Goal: Obtain resource: Obtain resource

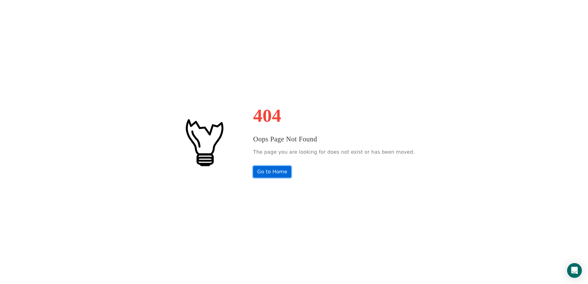
click at [290, 172] on link "Go to Home" at bounding box center [272, 172] width 38 height 12
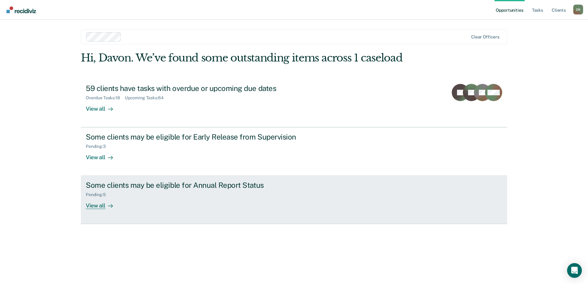
click at [100, 206] on div "View all" at bounding box center [103, 203] width 34 height 12
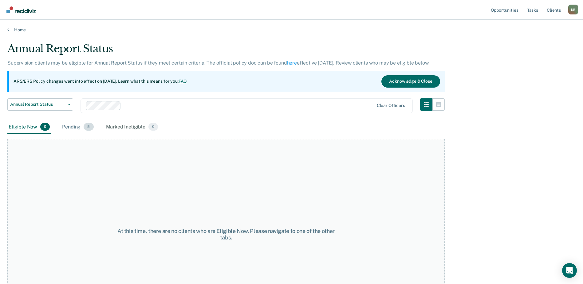
click at [81, 126] on div "Pending 5" at bounding box center [78, 127] width 34 height 14
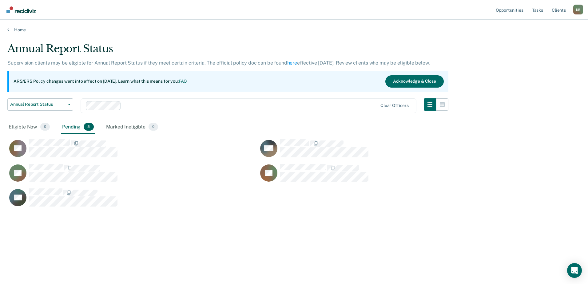
scroll to position [191, 568]
click at [15, 30] on link "Home" at bounding box center [293, 30] width 573 height 6
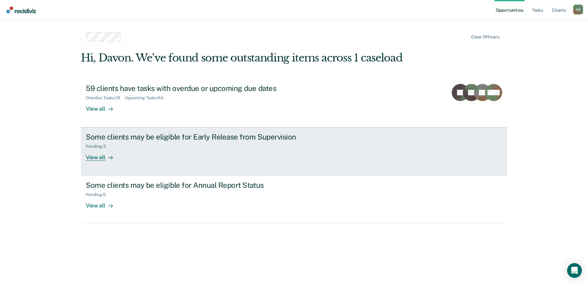
click at [198, 154] on div "Some clients may be eligible for Early Release from Supervision Pending : 3 Vie…" at bounding box center [201, 146] width 230 height 28
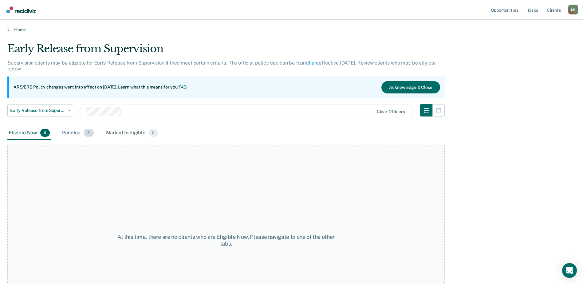
click at [88, 133] on span "3" at bounding box center [89, 133] width 10 height 8
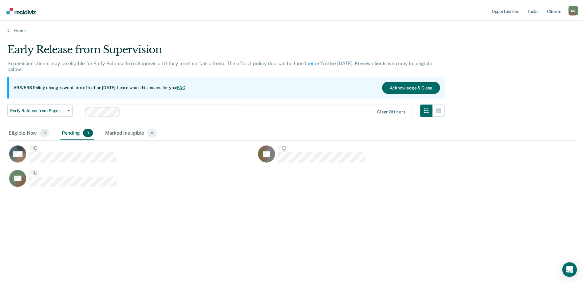
scroll to position [191, 568]
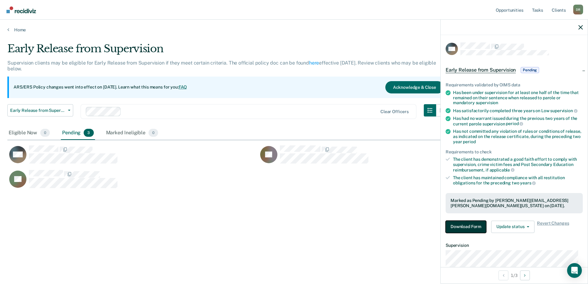
click at [470, 228] on button "Download Form" at bounding box center [465, 227] width 41 height 12
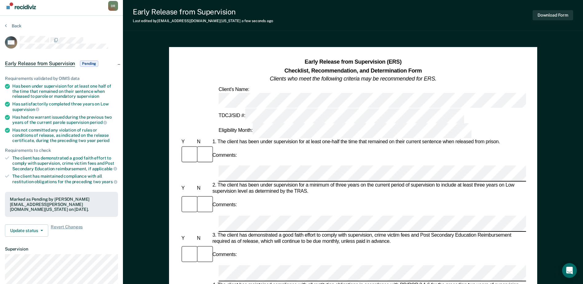
scroll to position [31, 0]
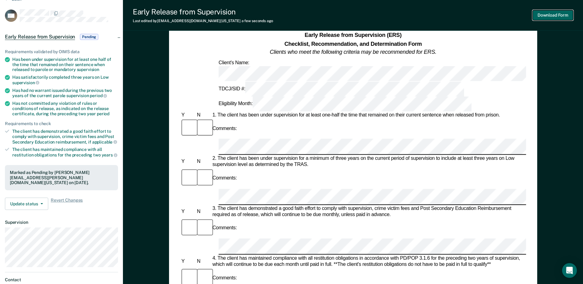
click at [548, 14] on button "Download Form" at bounding box center [553, 15] width 41 height 10
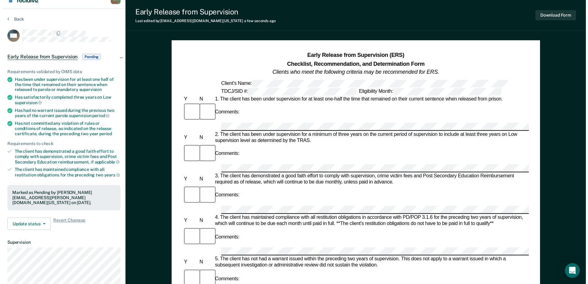
scroll to position [0, 0]
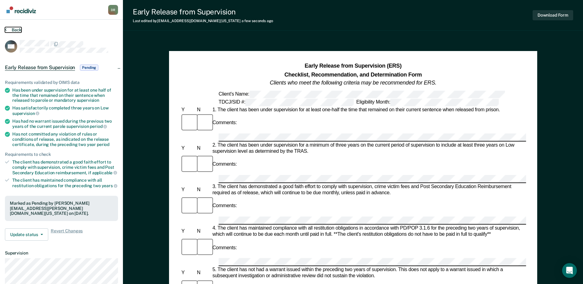
click at [16, 28] on button "Back" at bounding box center [13, 30] width 17 height 6
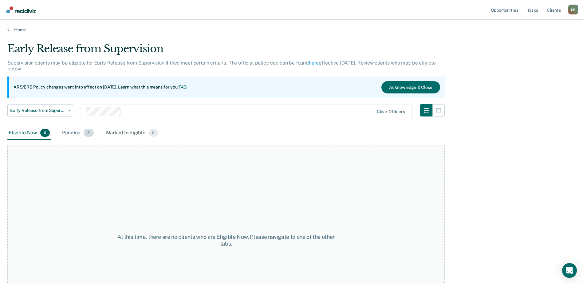
click at [69, 133] on div "Pending 3" at bounding box center [78, 133] width 34 height 14
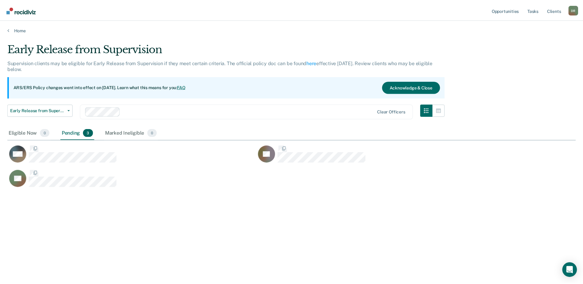
scroll to position [191, 568]
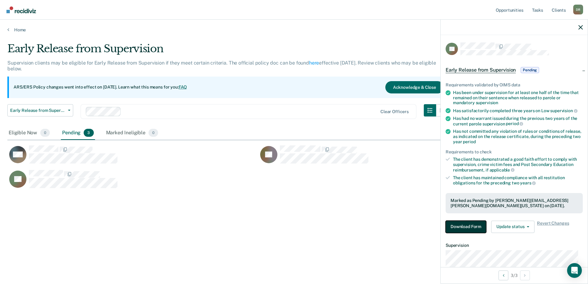
click at [469, 231] on button "Download Form" at bounding box center [465, 227] width 41 height 12
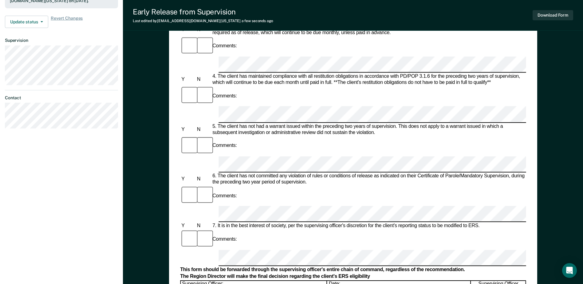
scroll to position [295, 0]
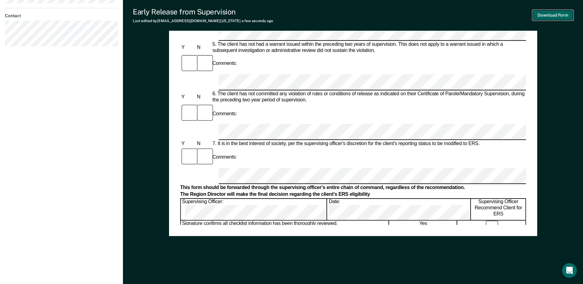
click at [550, 16] on button "Download Form" at bounding box center [553, 15] width 41 height 10
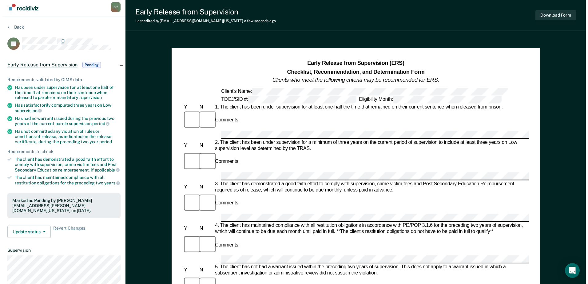
scroll to position [0, 0]
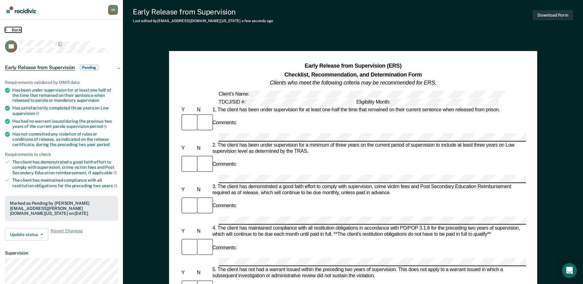
click at [14, 31] on button "Back" at bounding box center [13, 30] width 17 height 6
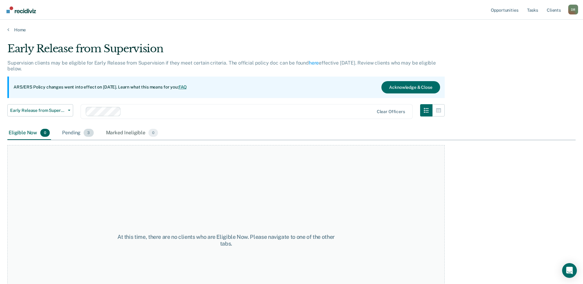
click at [66, 134] on div "Pending 3" at bounding box center [78, 133] width 34 height 14
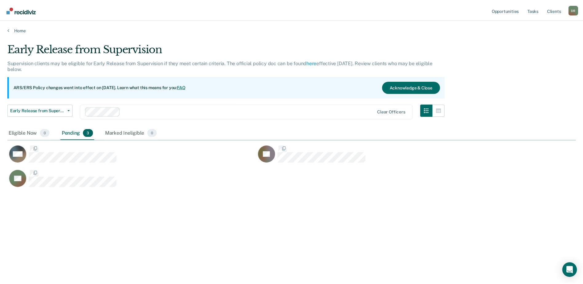
scroll to position [191, 568]
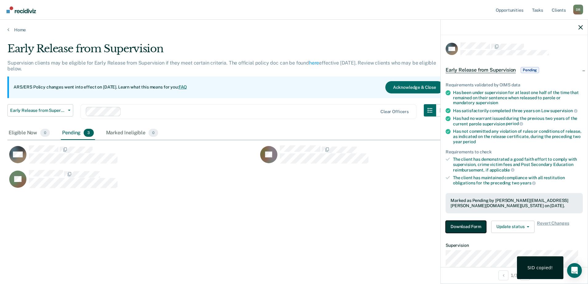
click at [472, 226] on button "Download Form" at bounding box center [465, 227] width 41 height 12
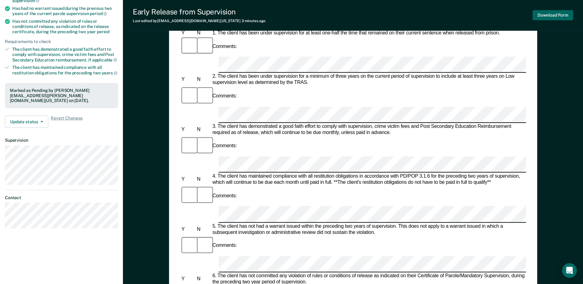
scroll to position [110, 0]
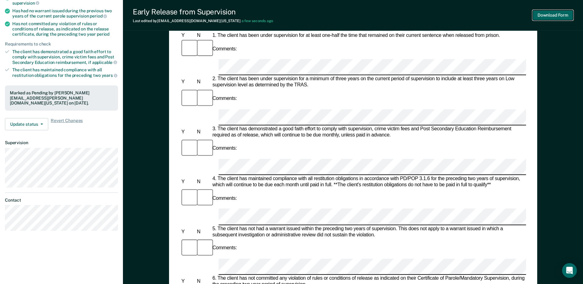
click at [553, 15] on button "Download Form" at bounding box center [553, 15] width 41 height 10
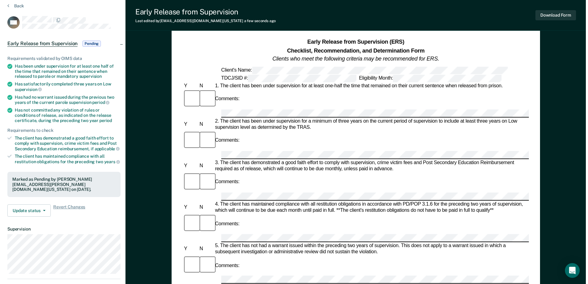
scroll to position [0, 0]
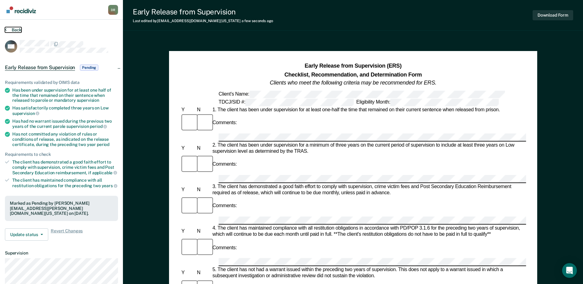
click at [8, 27] on button "Back" at bounding box center [13, 30] width 17 height 6
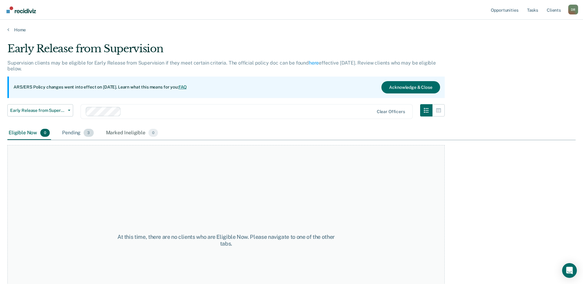
click at [81, 133] on div "Pending 3" at bounding box center [78, 133] width 34 height 14
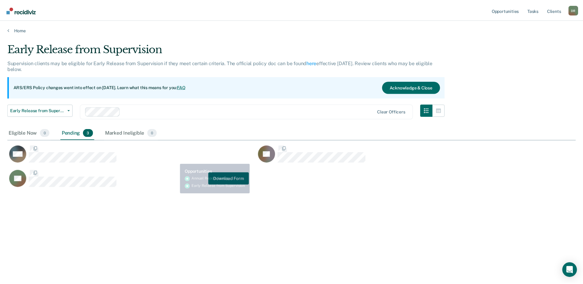
scroll to position [191, 568]
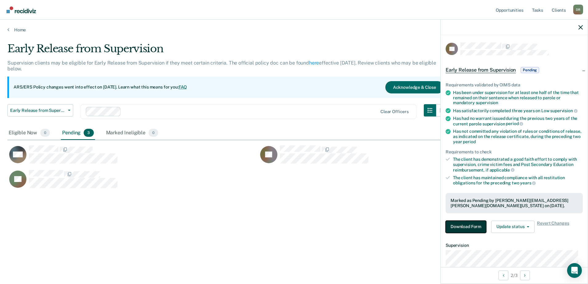
click at [460, 228] on button "Download Form" at bounding box center [465, 227] width 41 height 12
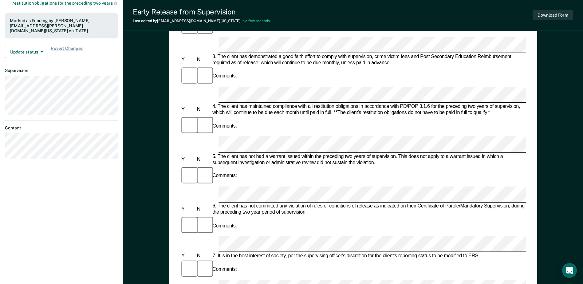
scroll to position [80, 0]
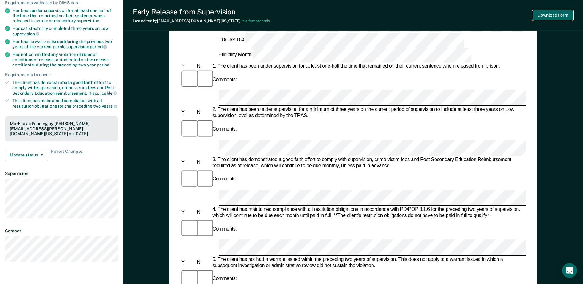
click at [559, 16] on button "Download Form" at bounding box center [553, 15] width 41 height 10
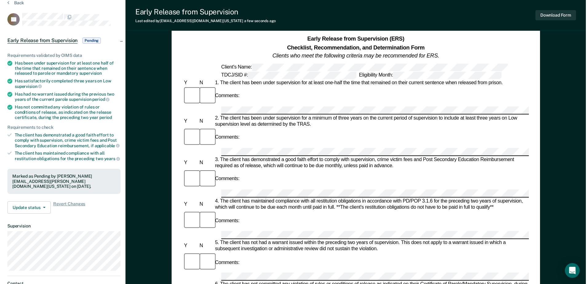
scroll to position [0, 0]
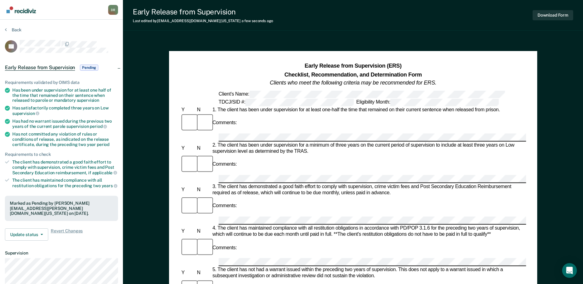
click at [15, 33] on div "Back" at bounding box center [61, 33] width 113 height 13
click at [13, 30] on button "Back" at bounding box center [13, 30] width 17 height 6
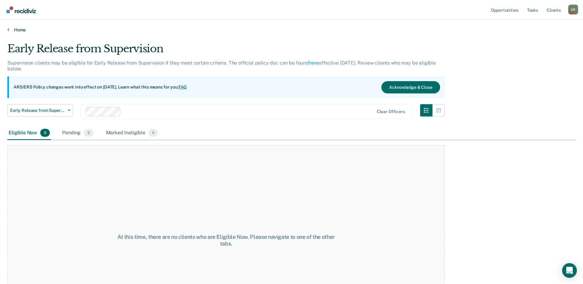
click at [22, 29] on link "Home" at bounding box center [291, 30] width 568 height 6
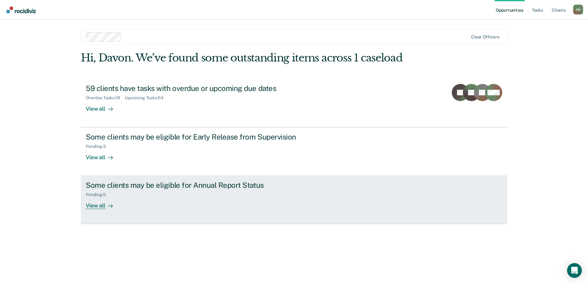
click at [149, 191] on div "Pending : 5" at bounding box center [194, 194] width 216 height 8
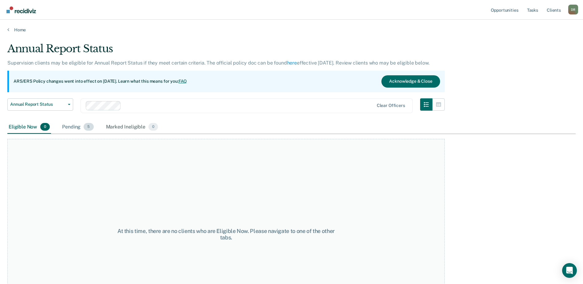
click at [65, 128] on div "Pending 5" at bounding box center [78, 127] width 34 height 14
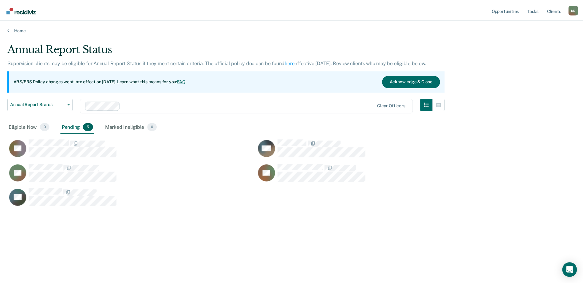
scroll to position [191, 568]
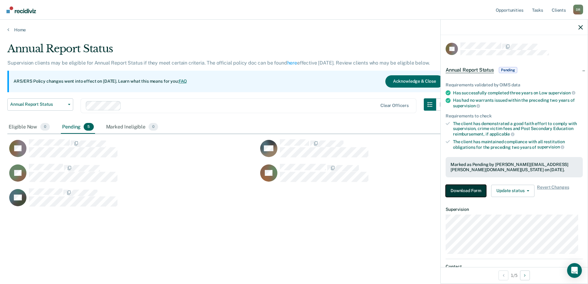
click at [477, 190] on button "Download Form" at bounding box center [465, 191] width 41 height 12
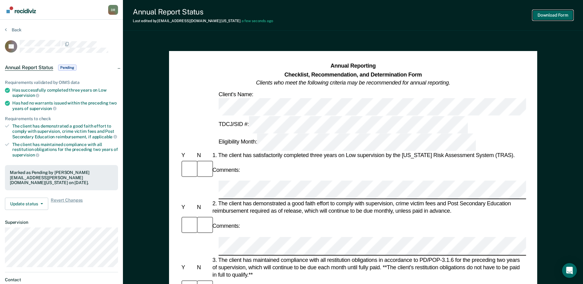
click at [558, 11] on button "Download Form" at bounding box center [553, 15] width 41 height 10
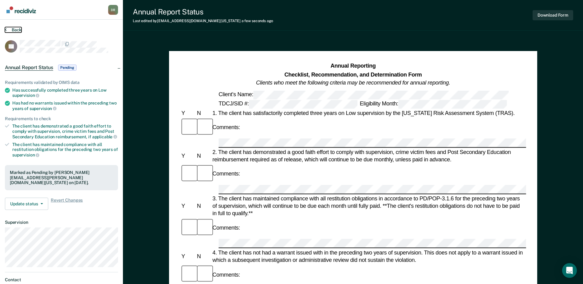
click at [21, 31] on button "Back" at bounding box center [13, 30] width 17 height 6
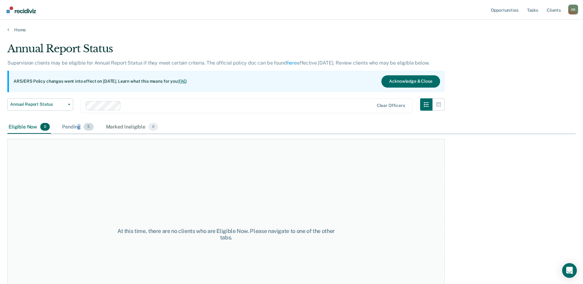
click at [79, 126] on div "Pending 5" at bounding box center [78, 127] width 34 height 14
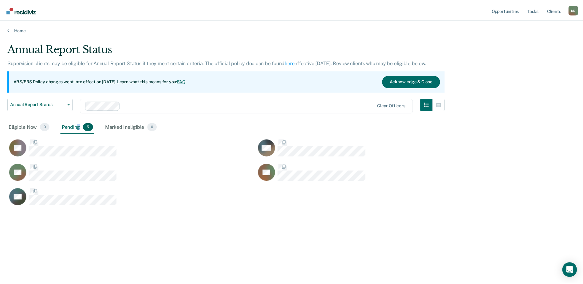
scroll to position [191, 568]
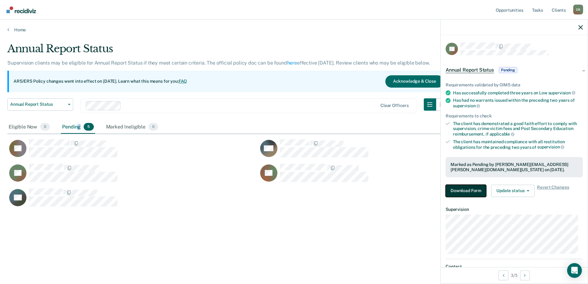
click at [453, 190] on button "Download Form" at bounding box center [465, 191] width 41 height 12
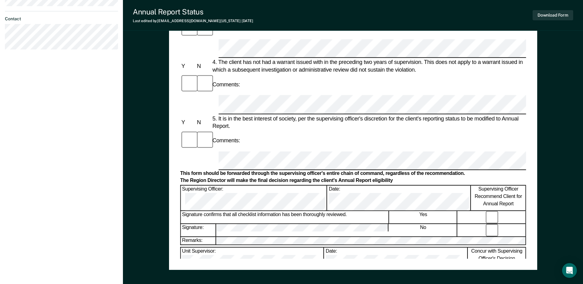
scroll to position [203, 0]
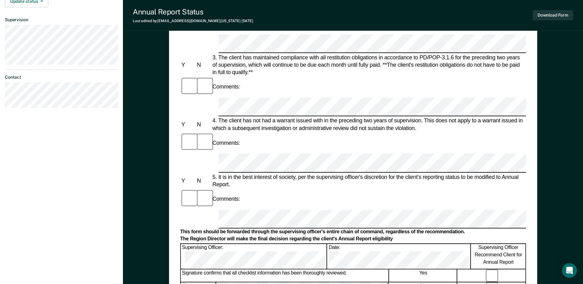
click at [214, 282] on div "Signature: No" at bounding box center [353, 288] width 346 height 13
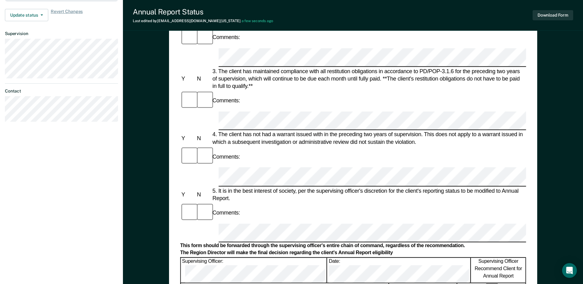
scroll to position [110, 0]
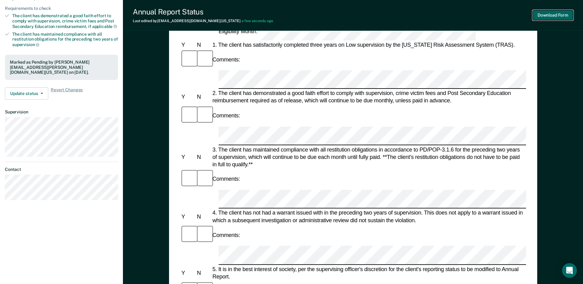
click at [549, 15] on button "Download Form" at bounding box center [553, 15] width 41 height 10
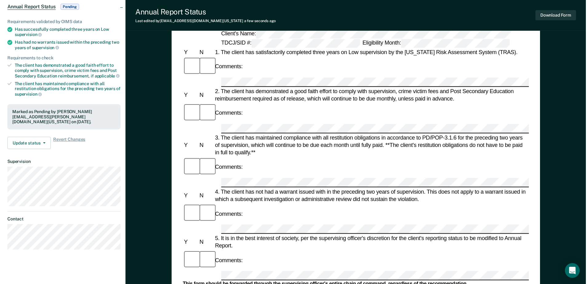
scroll to position [0, 0]
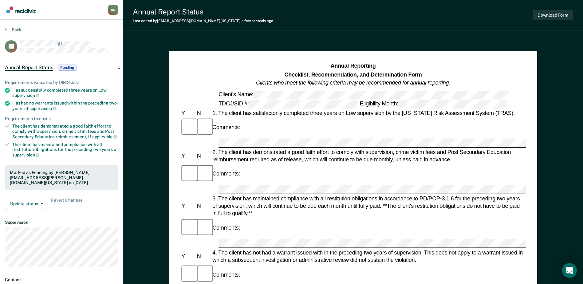
click at [19, 33] on div "Back" at bounding box center [61, 33] width 113 height 13
click at [15, 32] on button "Back" at bounding box center [13, 30] width 17 height 6
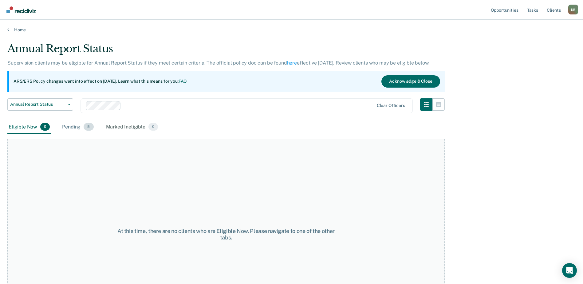
click at [75, 127] on div "Pending 5" at bounding box center [78, 127] width 34 height 14
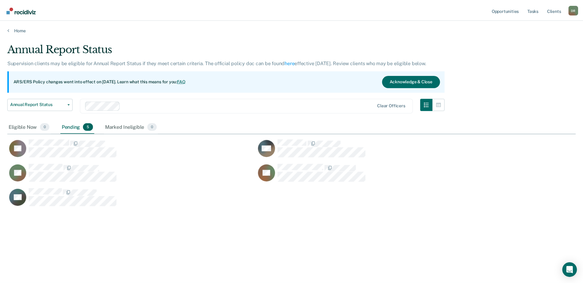
scroll to position [191, 568]
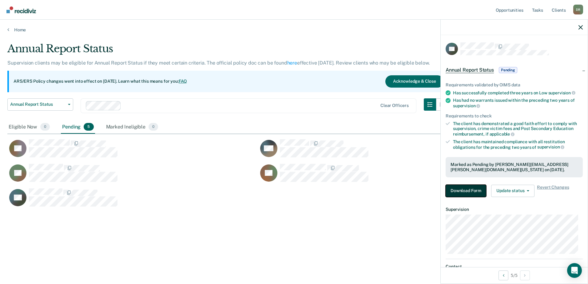
click at [462, 196] on button "Download Form" at bounding box center [465, 191] width 41 height 12
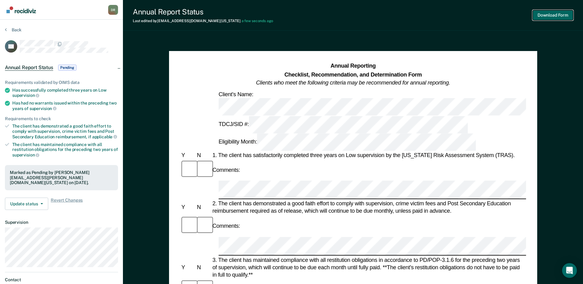
click at [546, 15] on button "Download Form" at bounding box center [553, 15] width 41 height 10
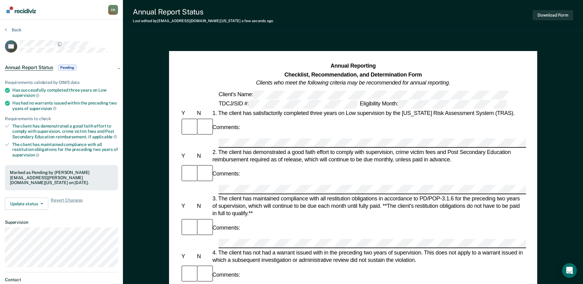
click at [16, 27] on section "Back DP Annual Report Status Pending Requirements validated by OIMS data Has su…" at bounding box center [61, 171] width 123 height 303
click at [15, 28] on button "Back" at bounding box center [13, 30] width 17 height 6
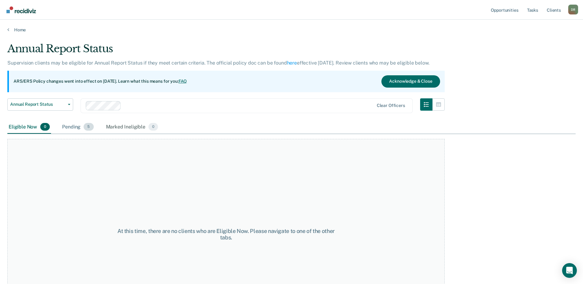
click at [68, 129] on div "Pending 5" at bounding box center [78, 127] width 34 height 14
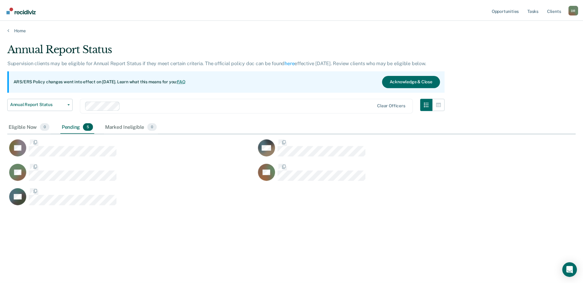
scroll to position [191, 568]
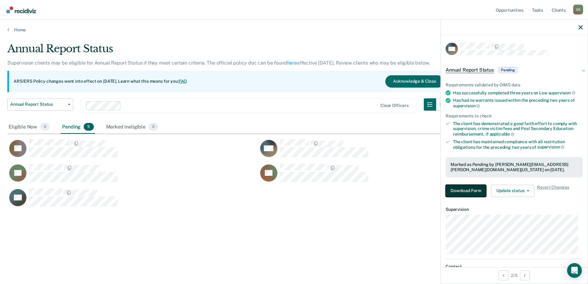
click at [470, 191] on button "Download Form" at bounding box center [465, 191] width 41 height 12
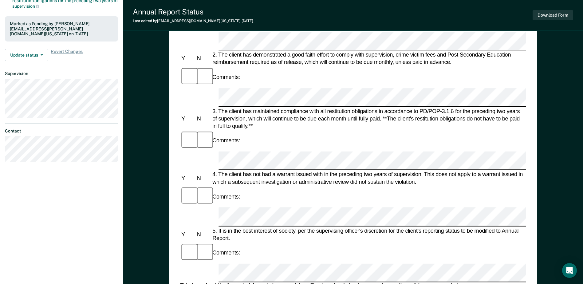
scroll to position [184, 0]
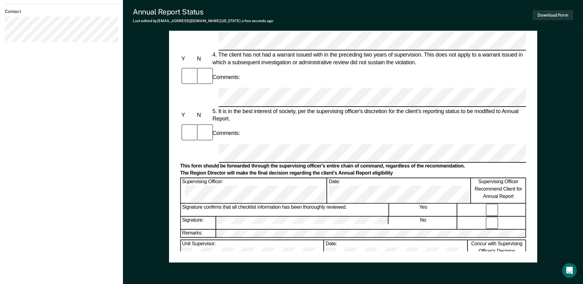
scroll to position [110, 0]
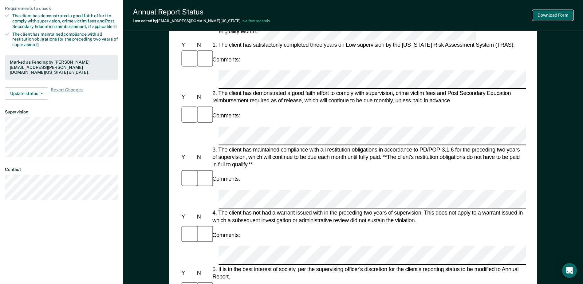
click at [555, 18] on button "Download Form" at bounding box center [553, 15] width 41 height 10
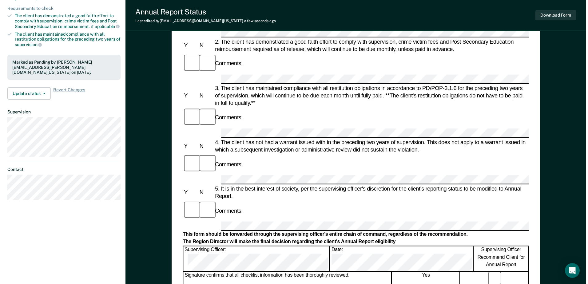
scroll to position [0, 0]
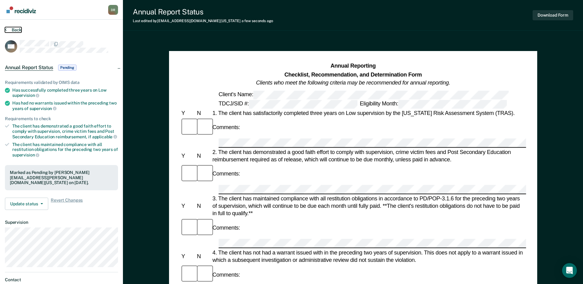
click at [15, 28] on button "Back" at bounding box center [13, 30] width 17 height 6
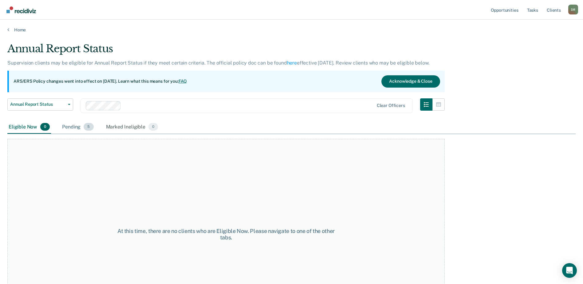
click at [89, 125] on span "5" at bounding box center [89, 127] width 10 height 8
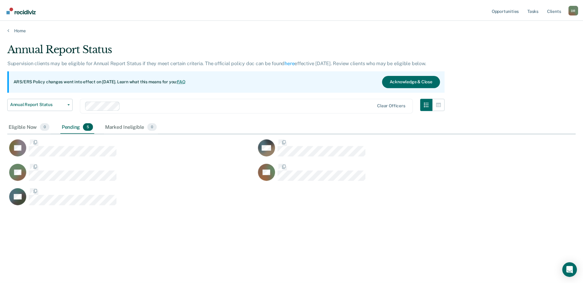
scroll to position [191, 568]
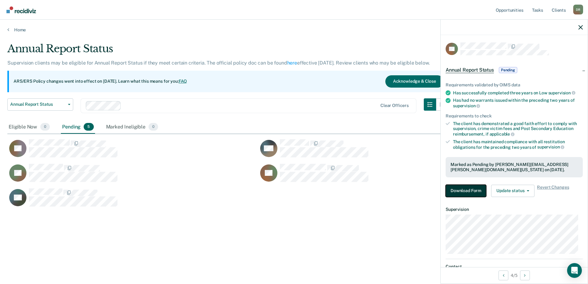
click at [468, 192] on button "Download Form" at bounding box center [465, 191] width 41 height 12
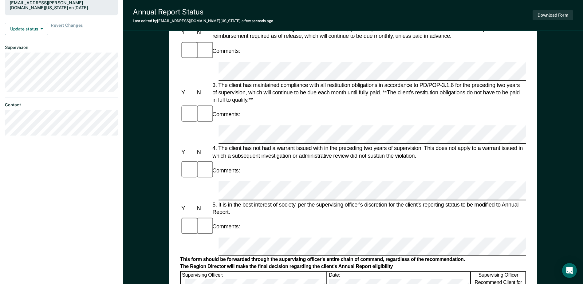
scroll to position [184, 0]
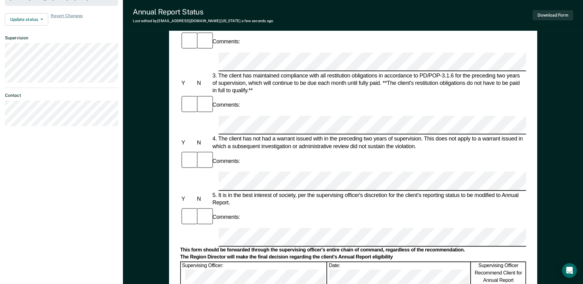
drag, startPoint x: 268, startPoint y: 142, endPoint x: 166, endPoint y: 143, distance: 101.4
click at [166, 143] on div "Annual Reporting Checklist, Recommendation, and Determination Form Clients who …" at bounding box center [353, 124] width 460 height 541
drag, startPoint x: 166, startPoint y: 143, endPoint x: 238, endPoint y: 140, distance: 71.4
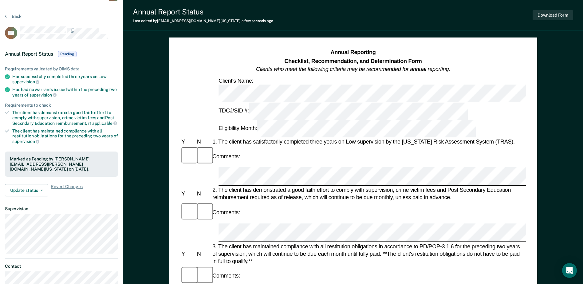
scroll to position [0, 0]
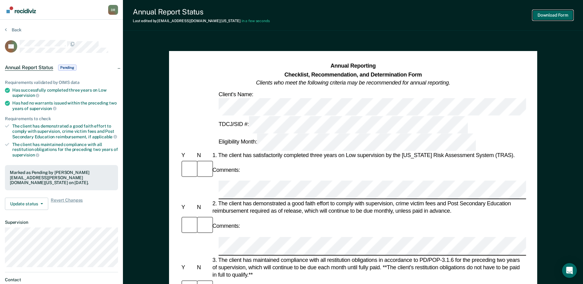
click at [556, 13] on button "Download Form" at bounding box center [553, 15] width 41 height 10
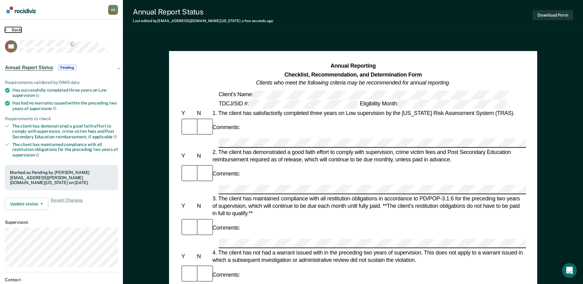
click at [21, 29] on button "Back" at bounding box center [13, 30] width 17 height 6
